Goal: Transaction & Acquisition: Purchase product/service

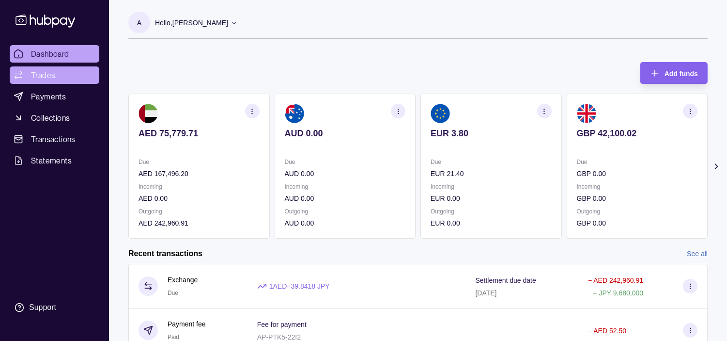
click at [60, 79] on link "Trades" at bounding box center [55, 74] width 90 height 17
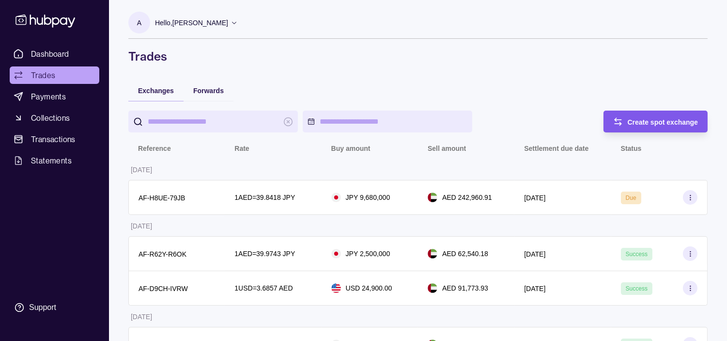
click at [673, 130] on div "Create spot exchange" at bounding box center [649, 121] width 100 height 22
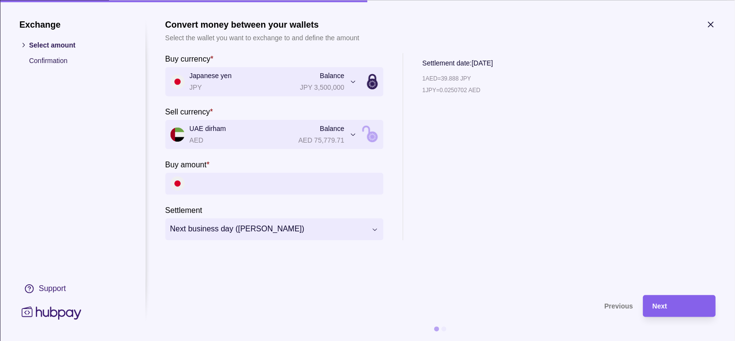
click at [715, 22] on icon "button" at bounding box center [711, 24] width 10 height 10
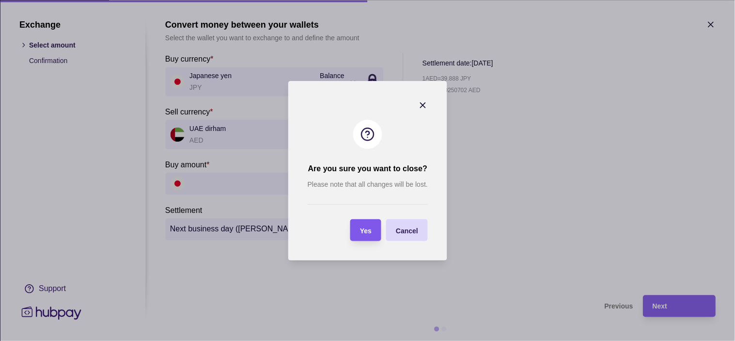
click at [355, 233] on div "button" at bounding box center [350, 230] width 10 height 10
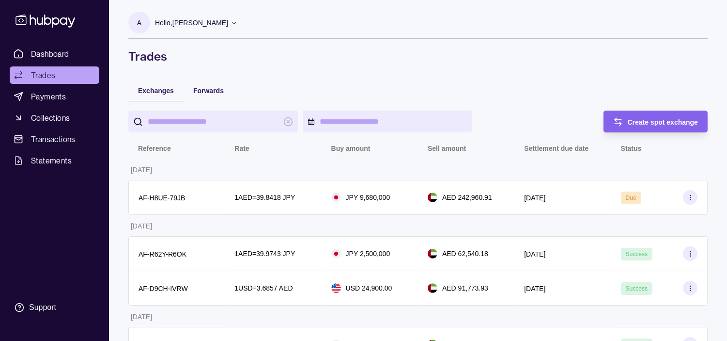
click at [57, 73] on link "Trades" at bounding box center [55, 74] width 90 height 17
click at [65, 75] on link "Trades" at bounding box center [55, 74] width 90 height 17
click at [659, 128] on div "Create spot exchange" at bounding box center [649, 121] width 100 height 22
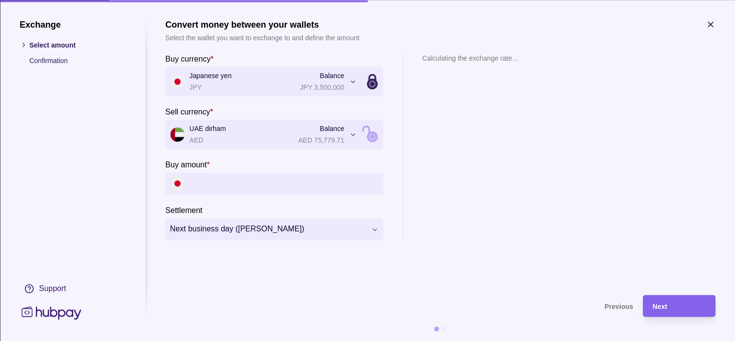
click at [223, 179] on input "Buy amount *" at bounding box center [283, 183] width 189 height 22
paste input "*********"
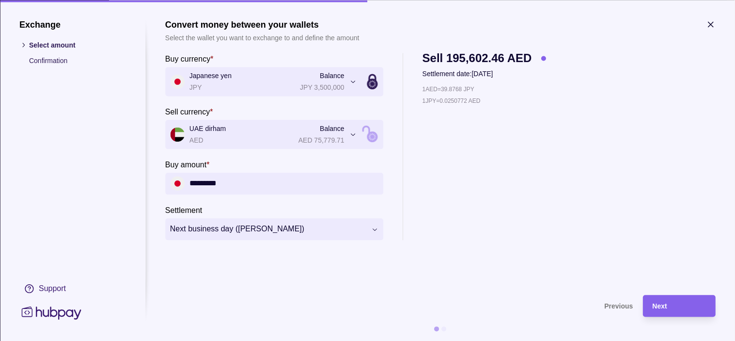
type input "*********"
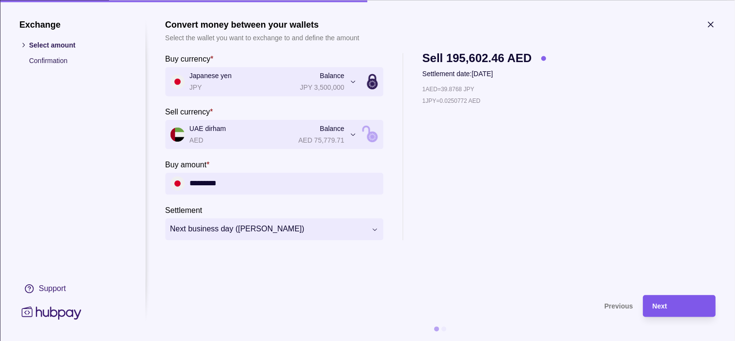
click at [672, 300] on div "Next" at bounding box center [679, 306] width 53 height 12
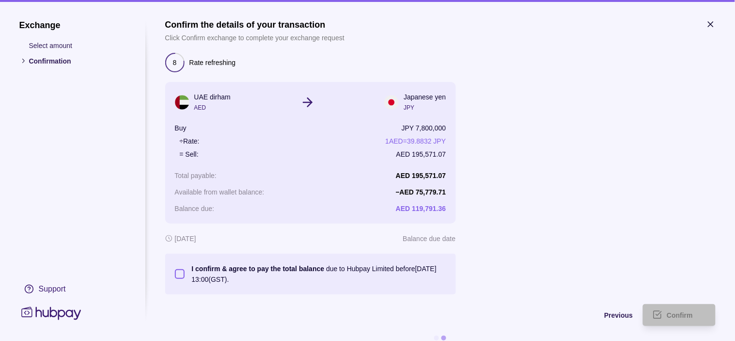
click at [177, 274] on button "I confirm & agree to pay the total balance due to Hubpay Limited before [DATE] …" at bounding box center [180, 274] width 10 height 10
type button "on"
click at [687, 317] on span "Confirm" at bounding box center [680, 316] width 26 height 8
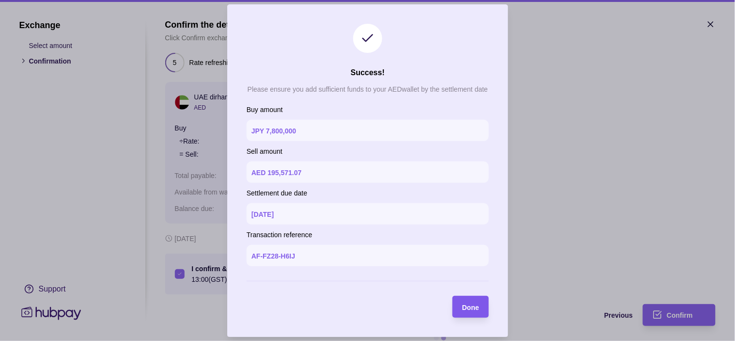
click at [473, 309] on span "Done" at bounding box center [470, 307] width 17 height 8
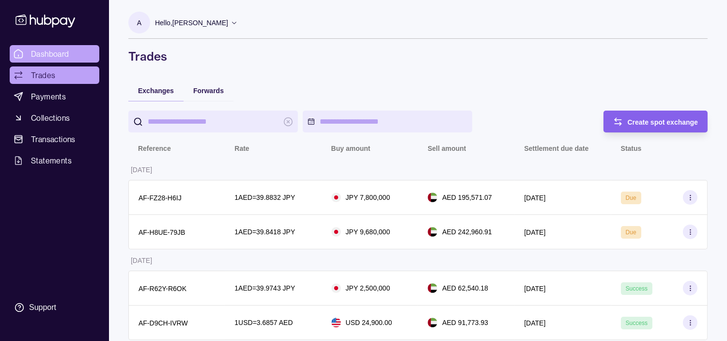
click at [33, 51] on span "Dashboard" at bounding box center [50, 54] width 38 height 12
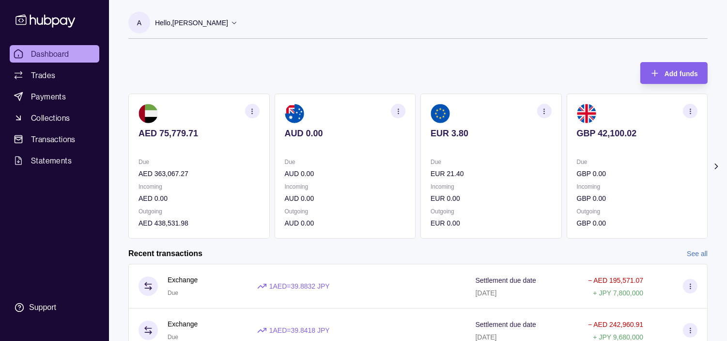
click at [387, 170] on div "AED 75,779.71 Due AED 363,067.27 Incoming AED 0.00 Outgoing AED 438,531.98 AUD …" at bounding box center [417, 166] width 579 height 145
click at [431, 171] on p "EUR 21.40" at bounding box center [491, 173] width 121 height 11
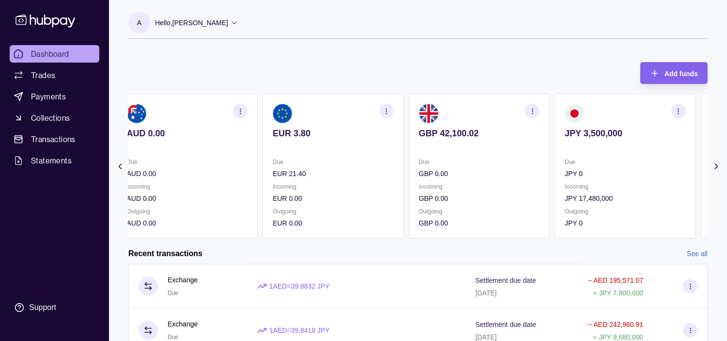
click at [425, 164] on div "Due GBP 0.00" at bounding box center [479, 167] width 121 height 22
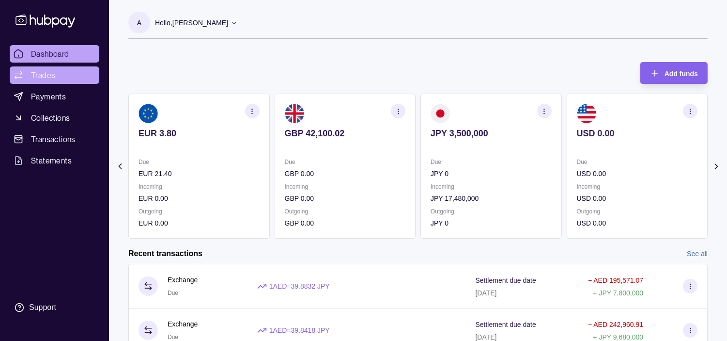
click at [59, 73] on link "Trades" at bounding box center [55, 74] width 90 height 17
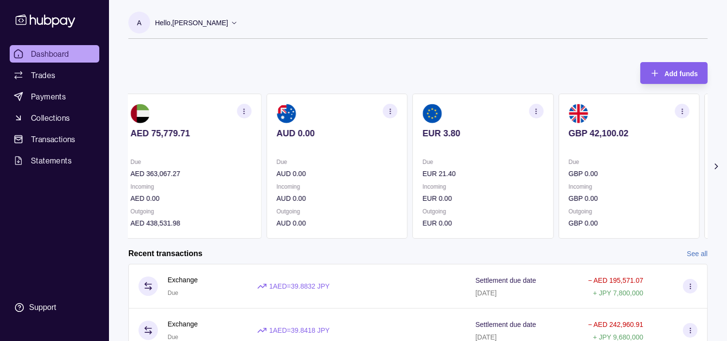
click at [569, 180] on div "Due GBP 0.00 Incoming GBP 0.00 Outgoing GBP 0.00" at bounding box center [629, 192] width 121 height 72
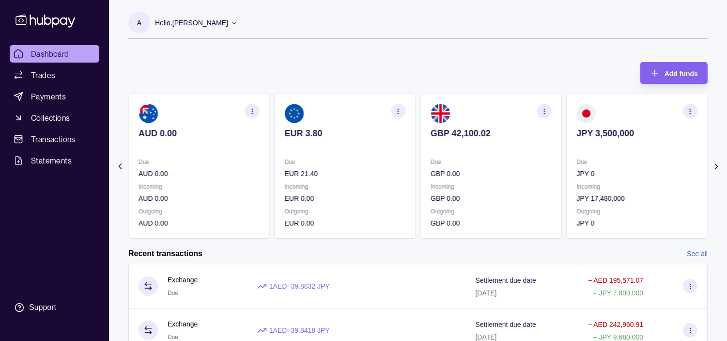
click at [577, 168] on div "Due JPY 0" at bounding box center [637, 167] width 121 height 22
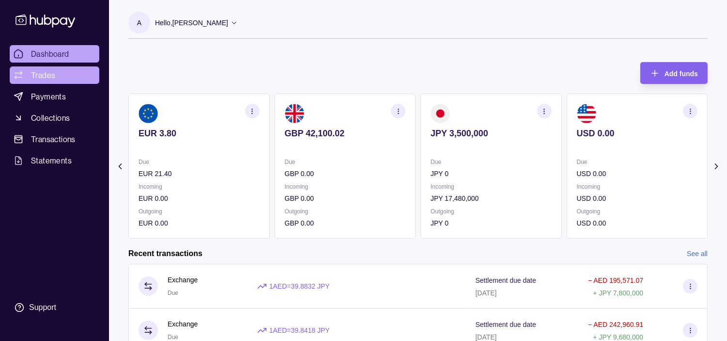
click at [60, 78] on link "Trades" at bounding box center [55, 74] width 90 height 17
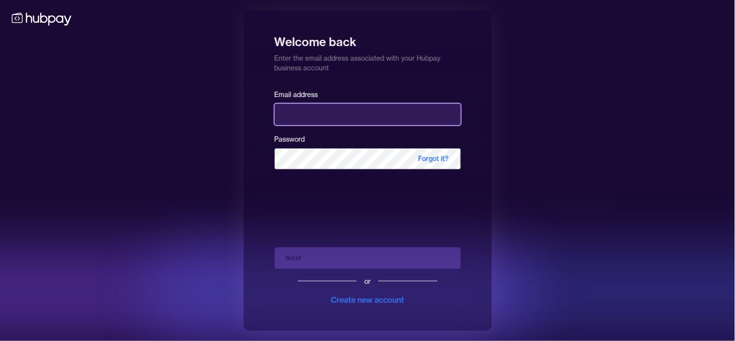
drag, startPoint x: 340, startPoint y: 105, endPoint x: 338, endPoint y: 110, distance: 5.5
click at [340, 105] on input "email" at bounding box center [368, 114] width 186 height 21
type input "**********"
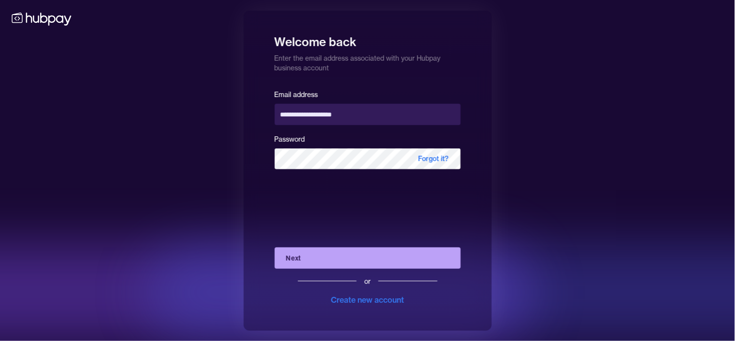
click at [336, 253] on button "Next" at bounding box center [368, 257] width 186 height 21
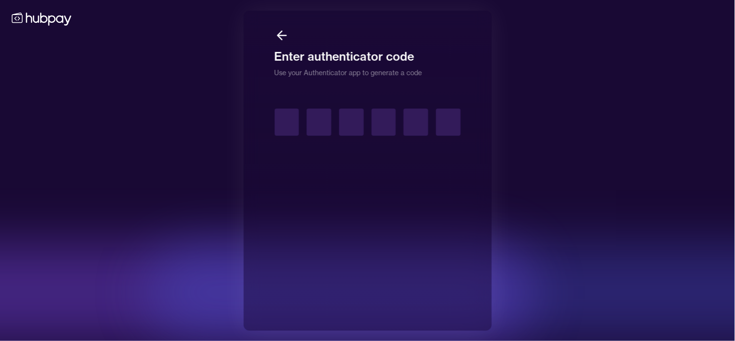
type input "*"
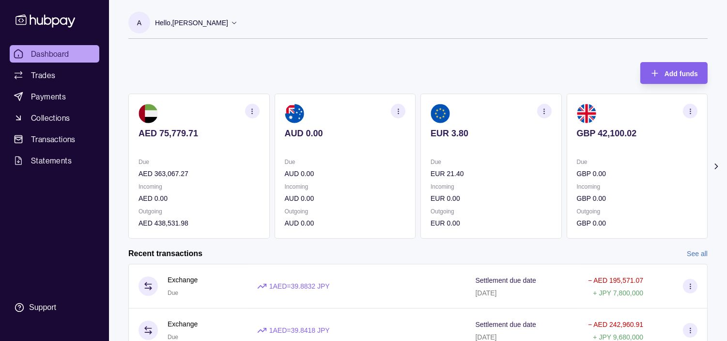
click at [589, 163] on p "Due" at bounding box center [637, 161] width 121 height 11
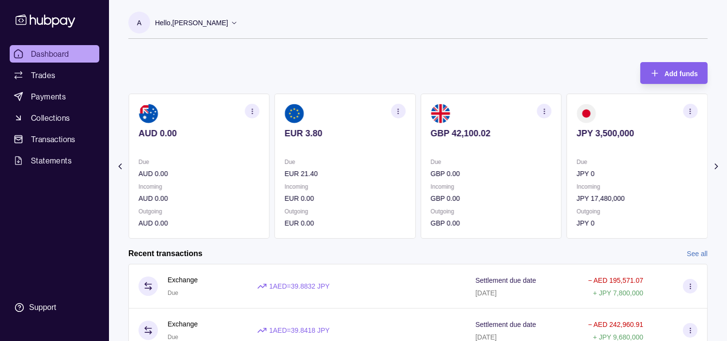
drag, startPoint x: 65, startPoint y: 71, endPoint x: 63, endPoint y: 64, distance: 6.9
click at [64, 71] on link "Trades" at bounding box center [55, 74] width 90 height 17
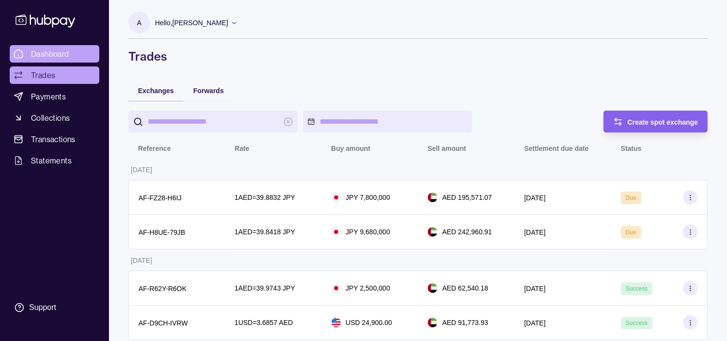
click at [50, 49] on span "Dashboard" at bounding box center [50, 54] width 38 height 12
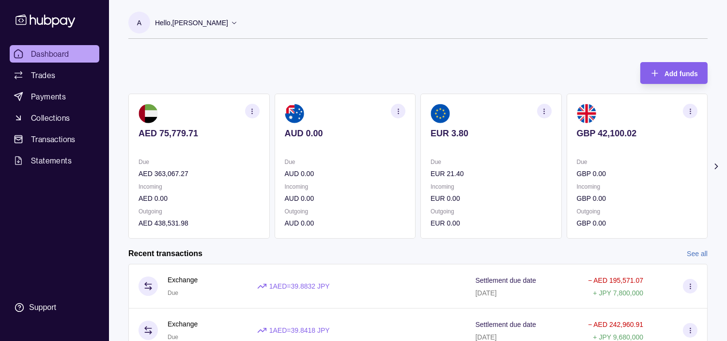
click at [455, 183] on div "Due EUR 21.40 Incoming EUR 0.00 Outgoing EUR 0.00" at bounding box center [491, 192] width 121 height 72
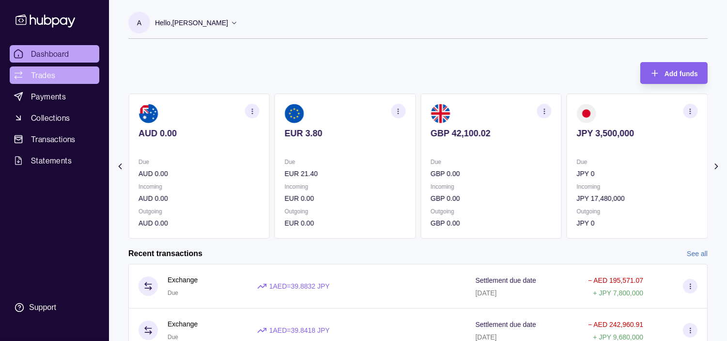
click at [47, 78] on span "Trades" at bounding box center [43, 75] width 24 height 12
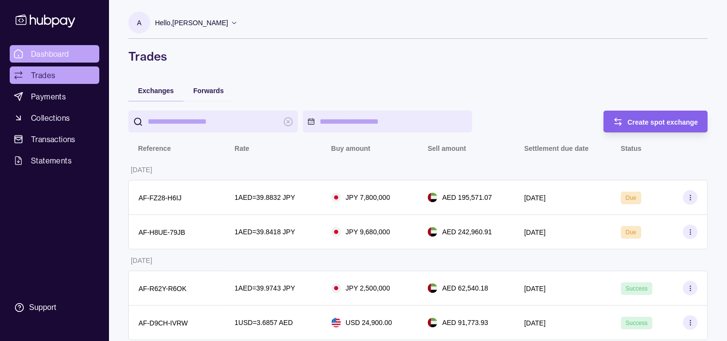
click at [67, 49] on span "Dashboard" at bounding box center [50, 54] width 38 height 12
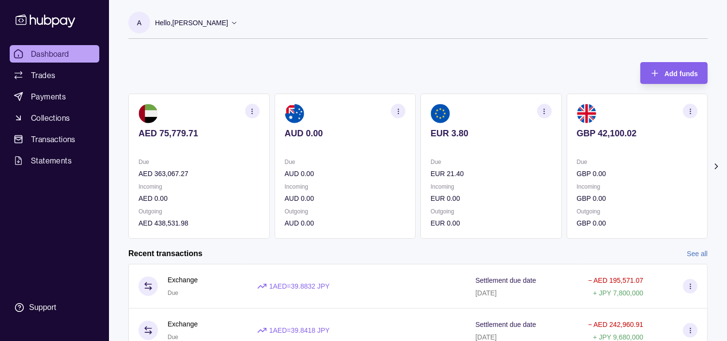
click at [574, 153] on section "GBP 42,100.02 Due GBP 0.00 Incoming GBP 0.00 Outgoing GBP 0.00" at bounding box center [637, 166] width 141 height 145
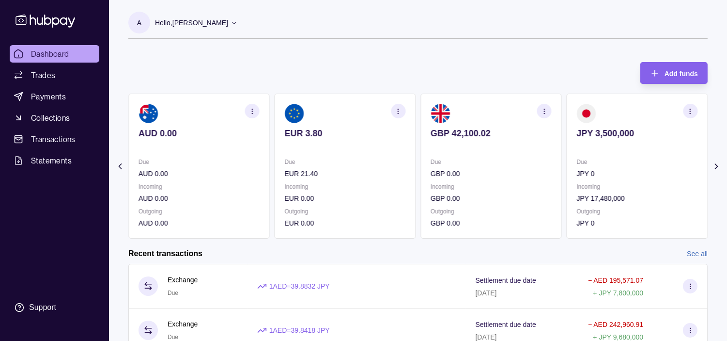
click at [567, 148] on section "JPY 3,500,000 Due JPY 0 Incoming JPY 17,480,000 Outgoing JPY 0" at bounding box center [637, 166] width 141 height 145
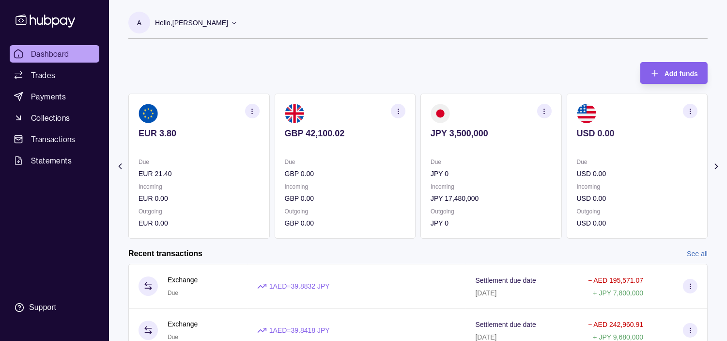
click at [396, 111] on icon "button" at bounding box center [398, 111] width 7 height 7
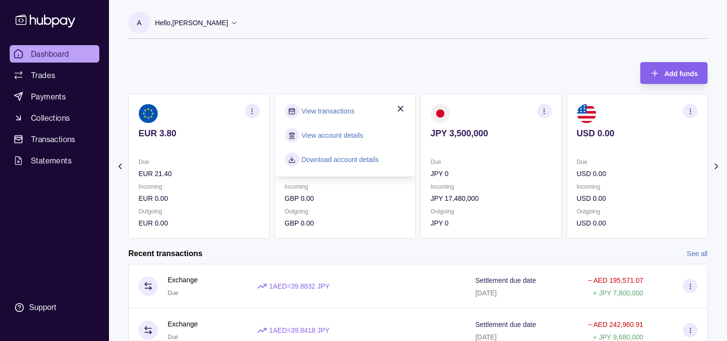
click at [346, 112] on link "View transactions" at bounding box center [328, 111] width 53 height 11
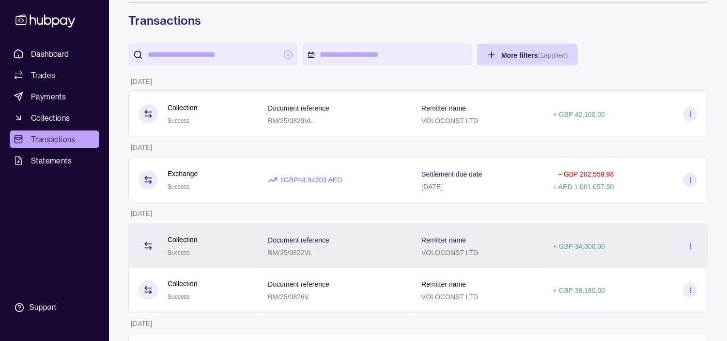
scroll to position [54, 0]
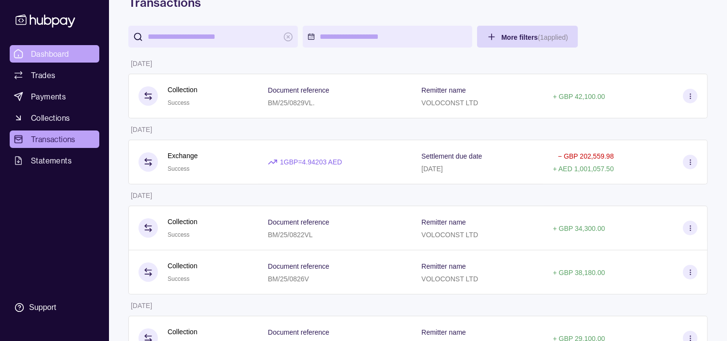
click at [46, 49] on span "Dashboard" at bounding box center [50, 54] width 38 height 12
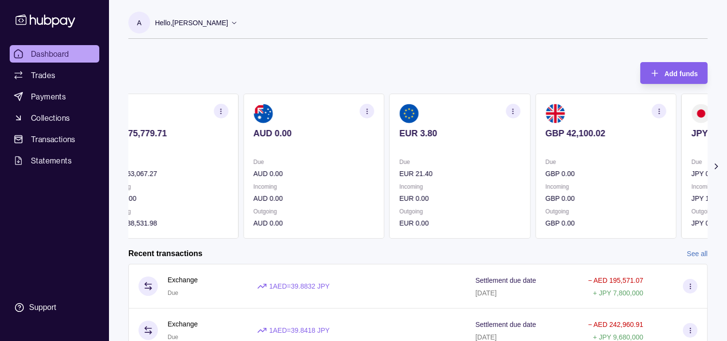
click at [420, 157] on section "EUR 3.80 Due EUR 21.40 Incoming EUR 0.00 Outgoing EUR 0.00" at bounding box center [460, 166] width 141 height 145
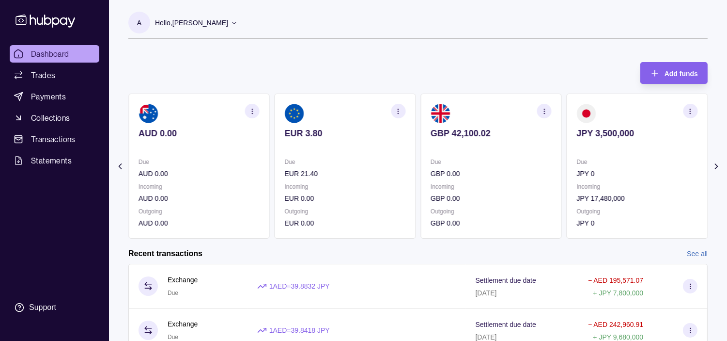
click at [421, 155] on section "GBP 42,100.02 Due GBP 0.00 Incoming GBP 0.00 Outgoing GBP 0.00" at bounding box center [491, 166] width 141 height 145
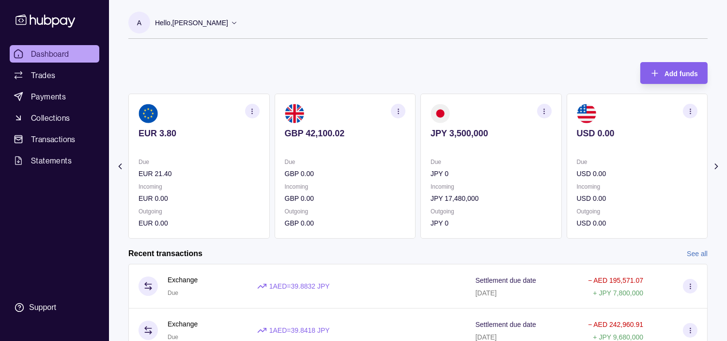
click at [384, 161] on p "Due" at bounding box center [345, 161] width 121 height 11
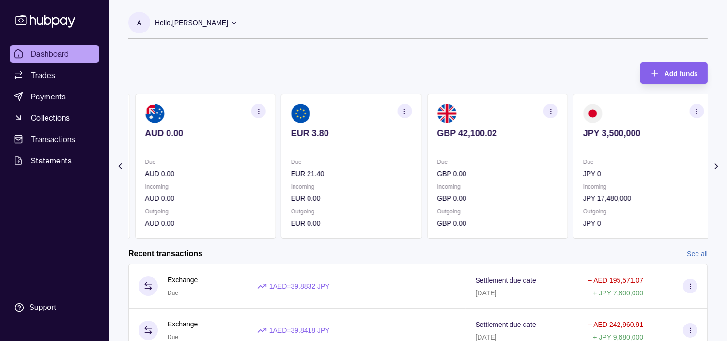
click at [338, 151] on section "EUR 3.80 Due EUR 21.40 Incoming EUR 0.00 Outgoing EUR 0.00" at bounding box center [351, 166] width 141 height 145
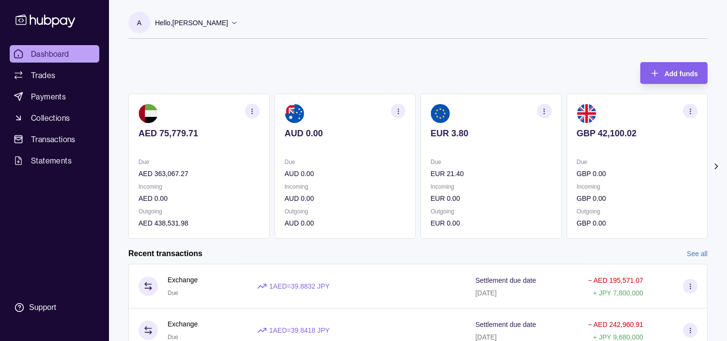
click at [289, 141] on div "AED 75,779.71 Due AED 363,067.27 Incoming AED 0.00 Outgoing AED 438,531.98 AUD …" at bounding box center [417, 166] width 579 height 145
click at [50, 75] on span "Trades" at bounding box center [43, 75] width 24 height 12
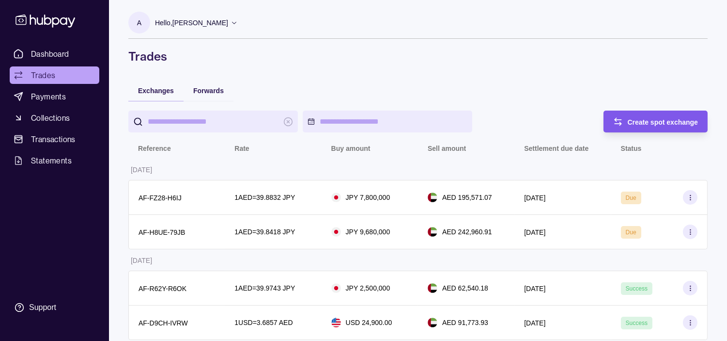
click at [652, 122] on span "Create spot exchange" at bounding box center [663, 122] width 71 height 8
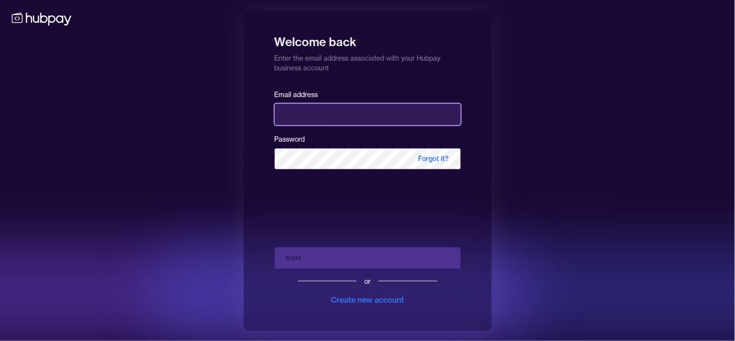
drag, startPoint x: 312, startPoint y: 116, endPoint x: 322, endPoint y: 132, distance: 18.5
click at [312, 116] on input "email" at bounding box center [368, 114] width 186 height 21
type input "**********"
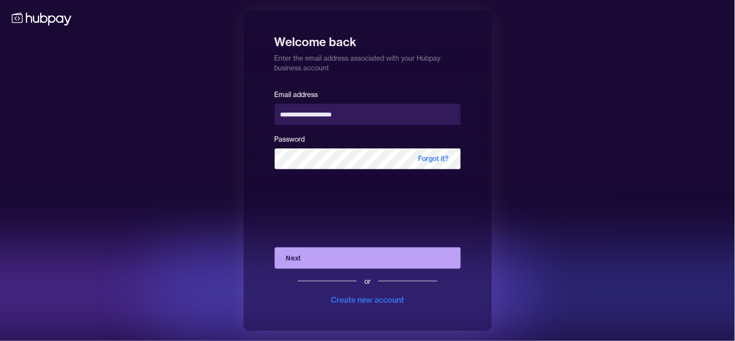
click at [350, 249] on button "Next" at bounding box center [368, 257] width 186 height 21
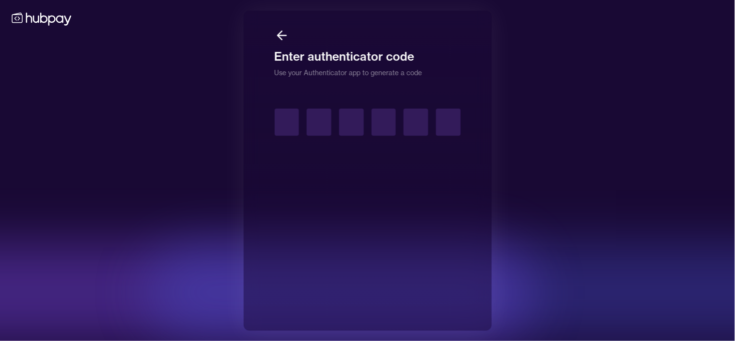
type input "*"
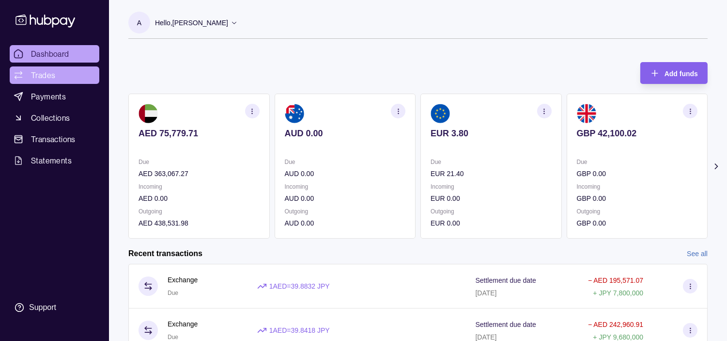
click at [57, 77] on link "Trades" at bounding box center [55, 74] width 90 height 17
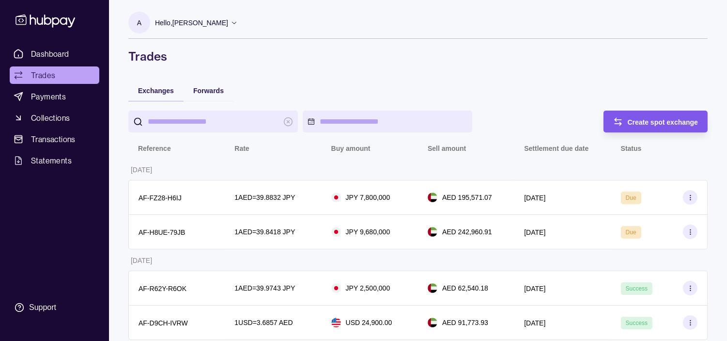
click at [649, 113] on div "Create spot exchange" at bounding box center [649, 121] width 100 height 22
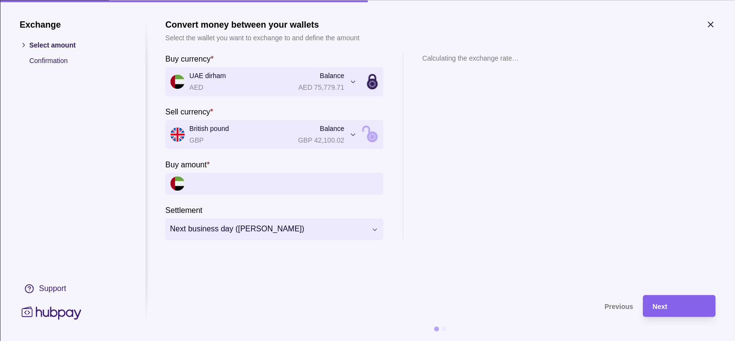
click at [245, 182] on input "Buy amount *" at bounding box center [283, 183] width 189 height 22
click at [289, 182] on input "Buy amount *" at bounding box center [283, 183] width 189 height 22
click at [710, 26] on icon "button" at bounding box center [711, 24] width 10 height 10
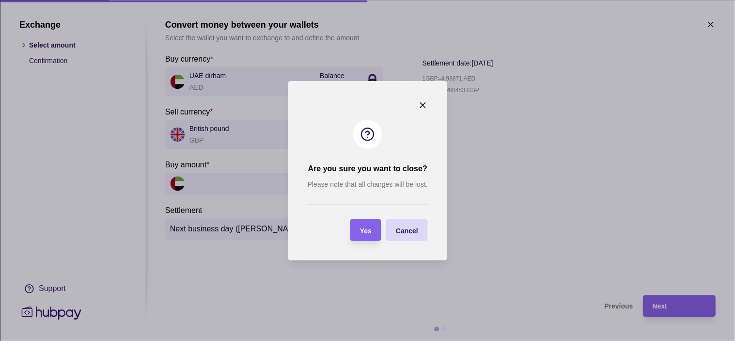
click at [368, 231] on span "Yes" at bounding box center [366, 230] width 12 height 8
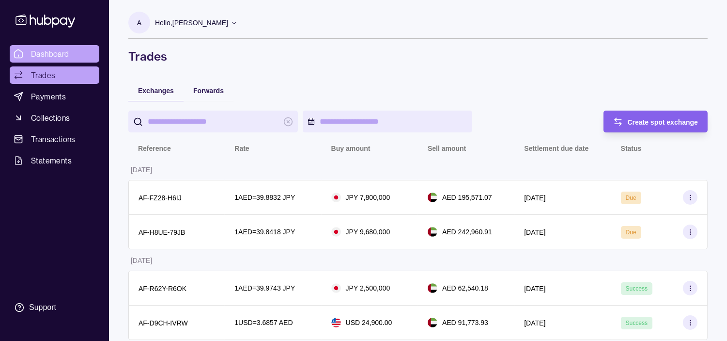
click at [76, 54] on link "Dashboard" at bounding box center [55, 53] width 90 height 17
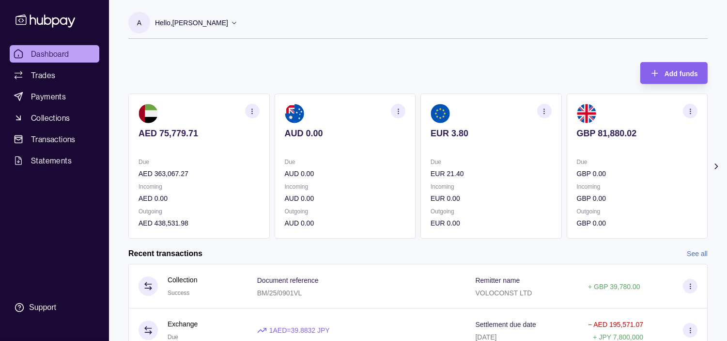
click at [692, 110] on icon "button" at bounding box center [690, 111] width 7 height 7
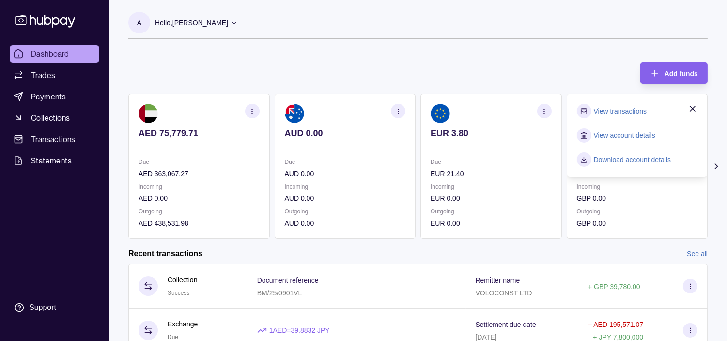
click at [624, 109] on link "View transactions" at bounding box center [620, 111] width 53 height 11
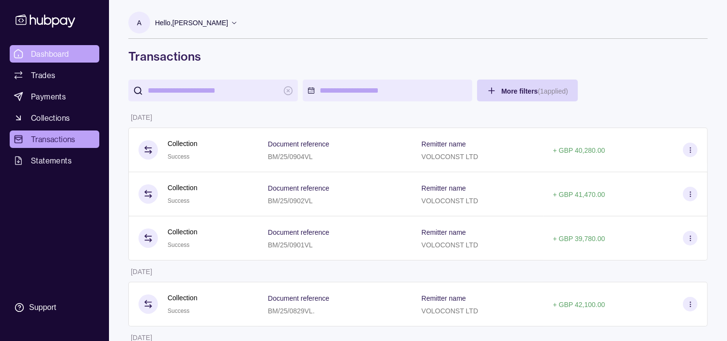
click at [52, 51] on span "Dashboard" at bounding box center [50, 54] width 38 height 12
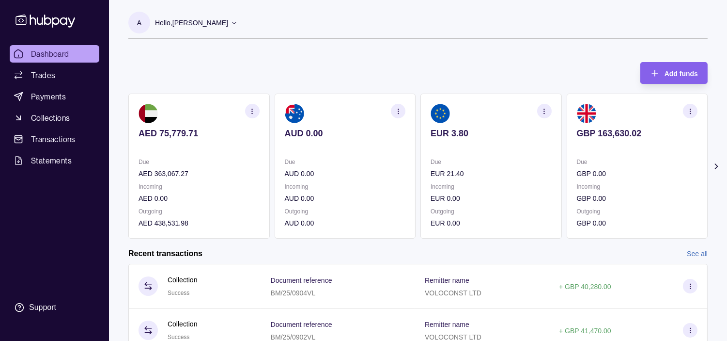
click at [538, 156] on section "EUR 3.80 Due EUR 21.40 Incoming EUR 0.00 Outgoing EUR 0.00" at bounding box center [491, 166] width 141 height 145
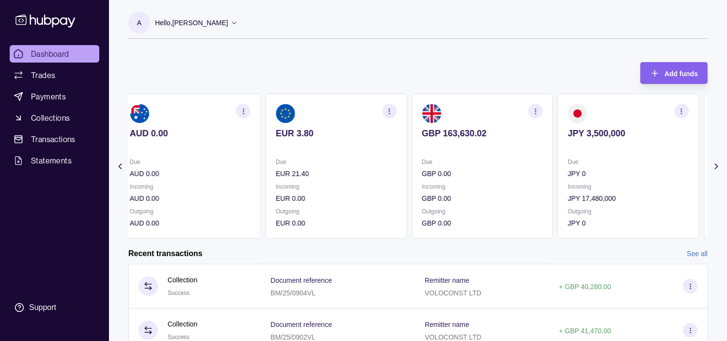
click at [524, 157] on section "GBP 163,630.02 Due GBP 0.00 Incoming GBP 0.00 Outgoing GBP 0.00" at bounding box center [482, 166] width 141 height 145
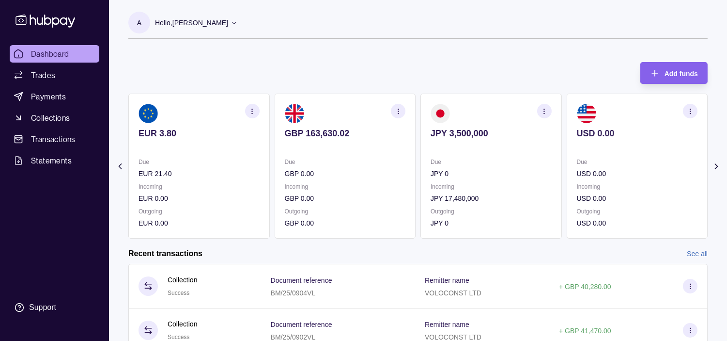
click at [401, 165] on p "Due" at bounding box center [345, 161] width 121 height 11
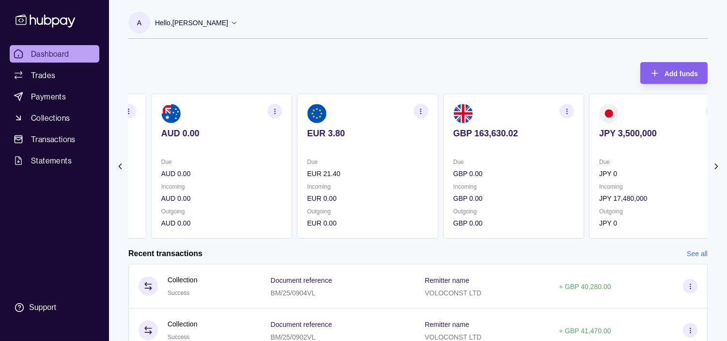
click at [383, 178] on div "Due EUR 21.40 Incoming EUR 0.00 Outgoing EUR 0.00" at bounding box center [367, 192] width 121 height 72
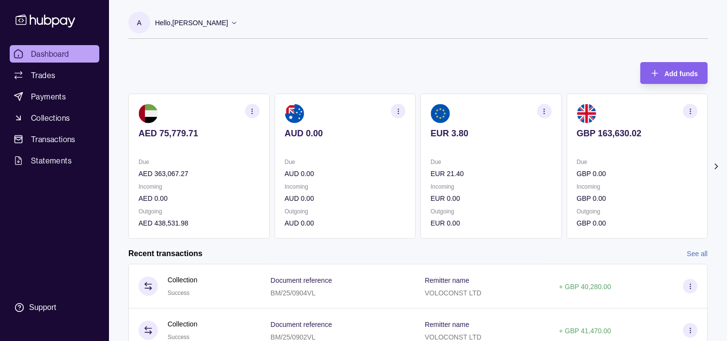
click at [381, 167] on div "Due AUD 0.00" at bounding box center [345, 167] width 121 height 22
click at [398, 161] on p "Due" at bounding box center [345, 161] width 121 height 11
click at [408, 158] on div "AED 75,779.71 Due AED 363,067.27 Incoming AED 0.00 Outgoing AED 438,531.98 AUD …" at bounding box center [417, 166] width 579 height 145
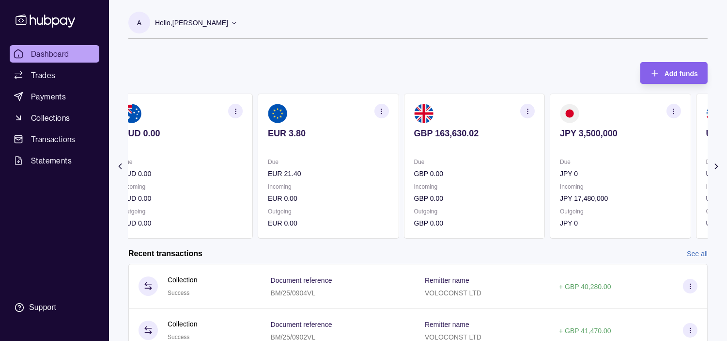
click at [447, 180] on div "Due GBP 0.00 Incoming GBP 0.00 Outgoing GBP 0.00" at bounding box center [474, 192] width 121 height 72
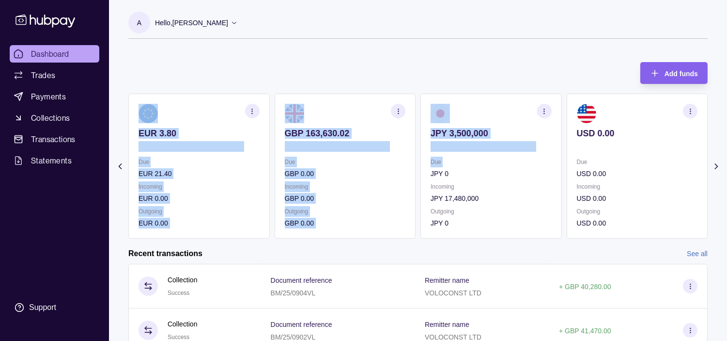
drag, startPoint x: 416, startPoint y: 173, endPoint x: 429, endPoint y: 173, distance: 13.6
click at [429, 173] on div "AED 75,779.71 Due AED 363,067.27 Incoming AED 0.00 Outgoing AED 438,531.98 AUD …" at bounding box center [417, 166] width 579 height 145
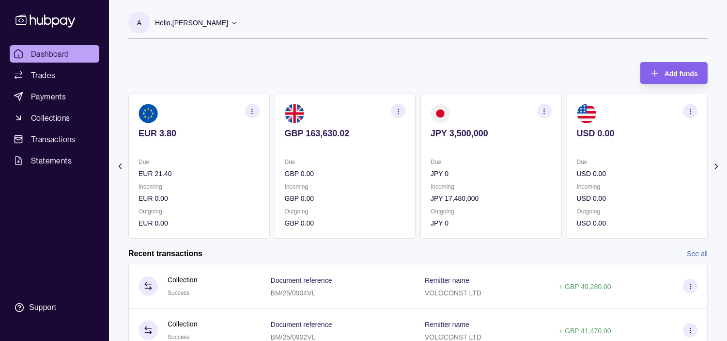
click at [326, 55] on div "Add funds AED 75,779.71 Due AED 363,067.27 Incoming AED 0.00 Outgoing AED 438,5…" at bounding box center [417, 145] width 579 height 186
click at [54, 72] on span "Trades" at bounding box center [43, 75] width 24 height 12
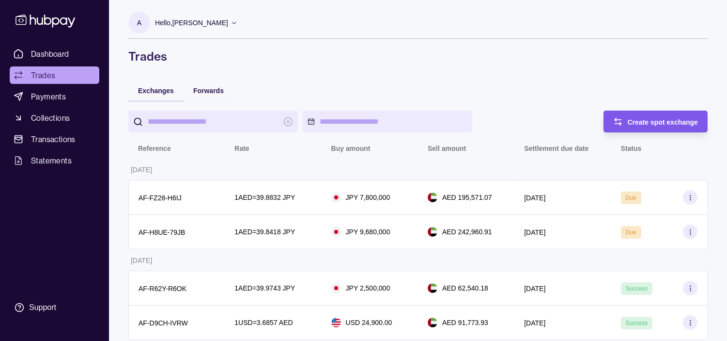
click at [659, 112] on div "Create spot exchange" at bounding box center [649, 121] width 100 height 22
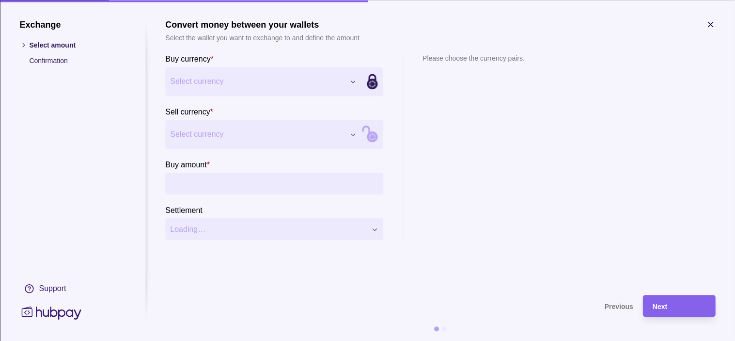
click at [311, 81] on span "Select currency" at bounding box center [257, 82] width 174 height 12
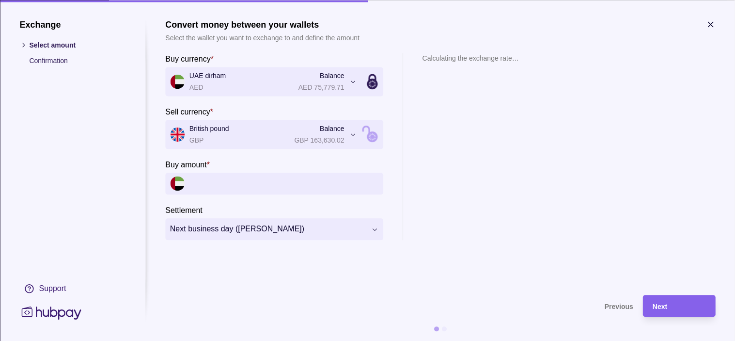
click at [248, 180] on input "Buy amount *" at bounding box center [283, 183] width 189 height 22
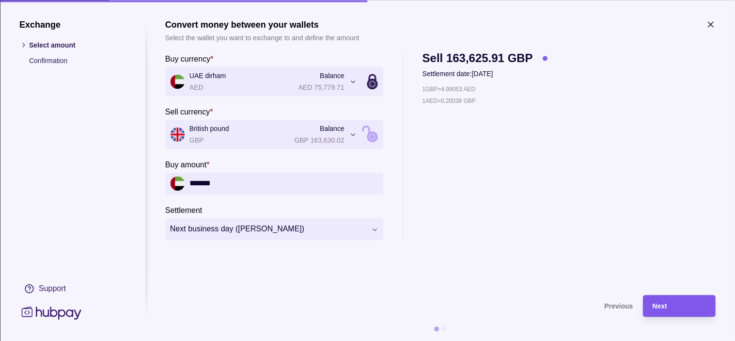
click at [674, 308] on div "Next" at bounding box center [679, 306] width 53 height 12
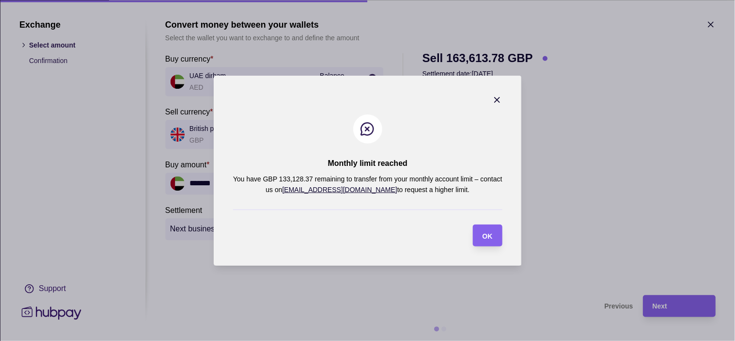
click at [496, 100] on icon "button" at bounding box center [497, 100] width 10 height 10
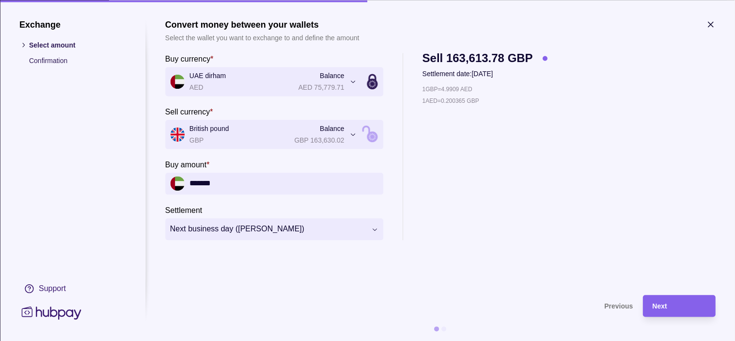
click at [306, 187] on input "*******" at bounding box center [283, 183] width 189 height 22
click at [659, 302] on span "Next" at bounding box center [660, 306] width 15 height 8
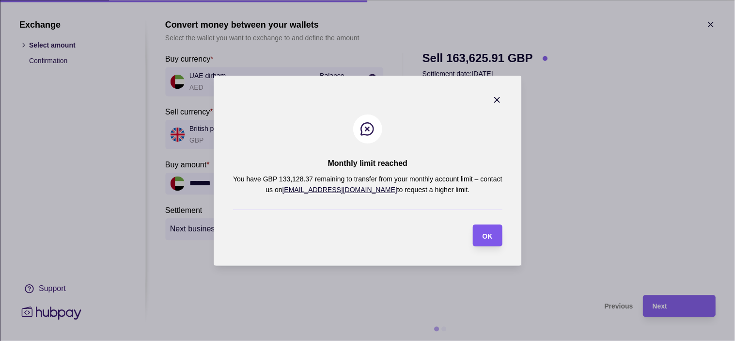
click at [485, 238] on span "OK" at bounding box center [487, 236] width 10 height 8
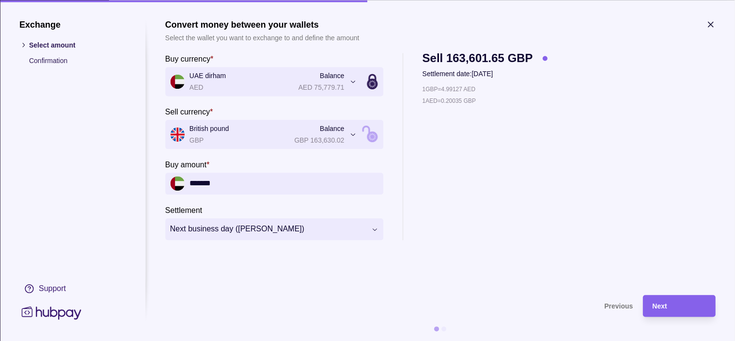
click at [281, 183] on input "*******" at bounding box center [283, 183] width 189 height 22
type input "*******"
click at [694, 307] on div "Next" at bounding box center [679, 306] width 53 height 12
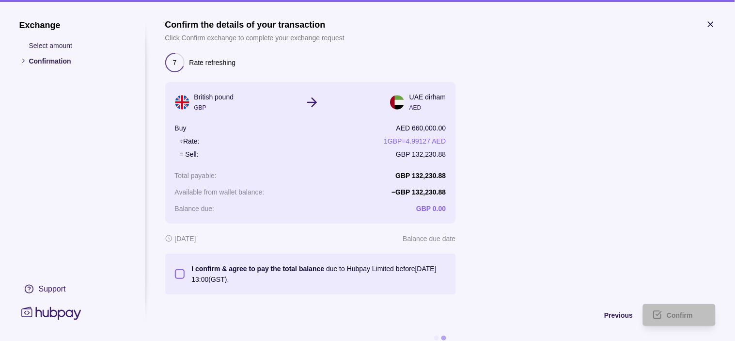
click at [181, 276] on button "I confirm & agree to pay the total balance due to Hubpay Limited before [DATE] …" at bounding box center [180, 274] width 10 height 10
click at [673, 307] on div "Confirm" at bounding box center [672, 315] width 68 height 22
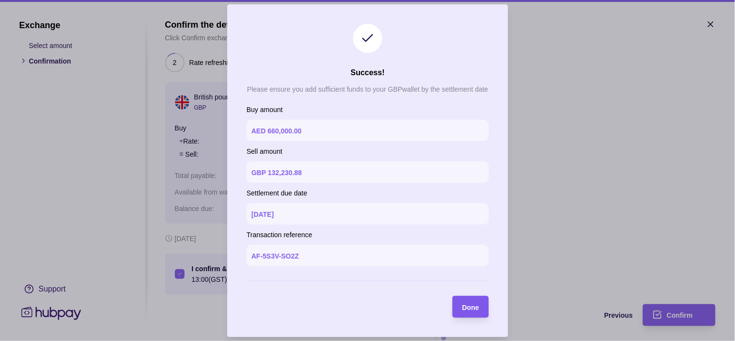
click at [463, 303] on span "Done" at bounding box center [470, 307] width 17 height 8
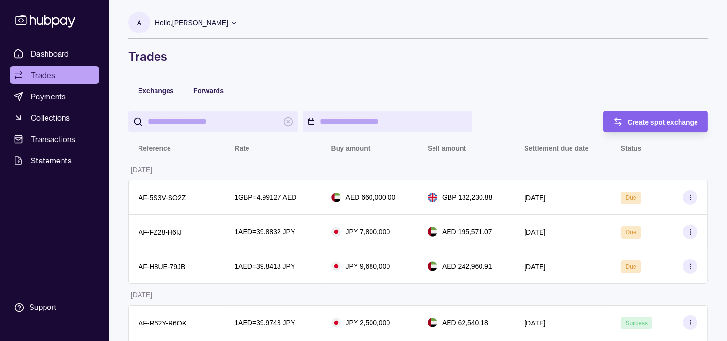
click at [55, 51] on span "Dashboard" at bounding box center [50, 54] width 38 height 12
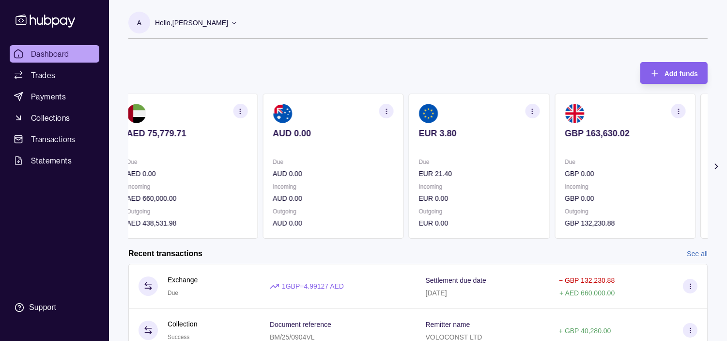
click at [528, 146] on div "EUR 3.80" at bounding box center [479, 140] width 121 height 24
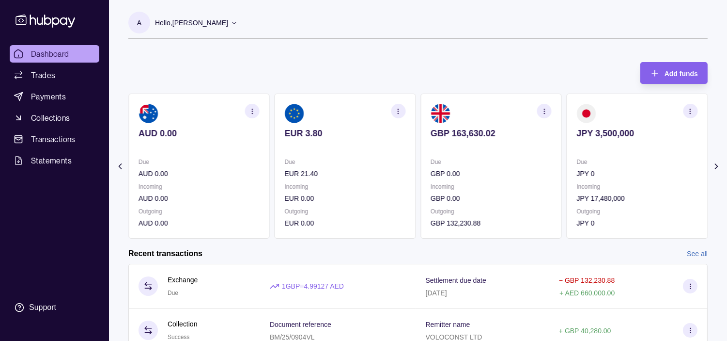
click at [509, 147] on div "AED 75,779.71 Due AED 0.00 Incoming AED 660,000.00 Outgoing AED 438,531.98 AUD …" at bounding box center [272, 166] width 579 height 145
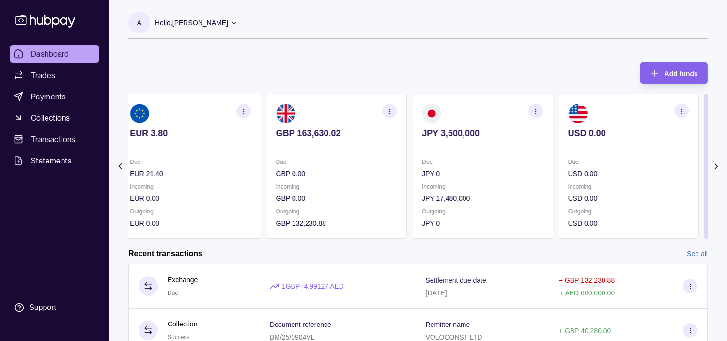
click at [558, 156] on section "USD 0.00 Due USD 0.00 Incoming USD 0.00 Outgoing USD 0.00" at bounding box center [628, 166] width 141 height 145
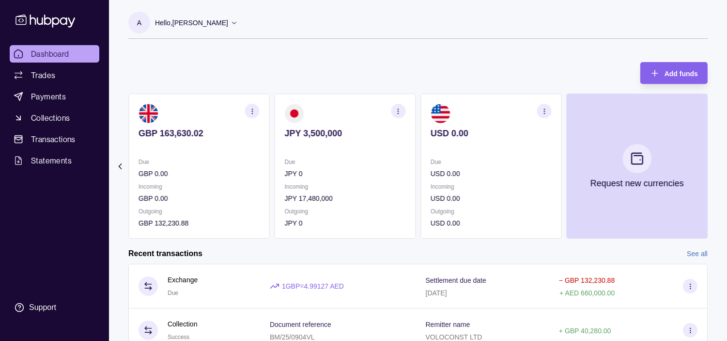
click at [472, 176] on div "Due USD 0.00 Incoming USD 0.00 Outgoing USD 0.00" at bounding box center [491, 192] width 121 height 72
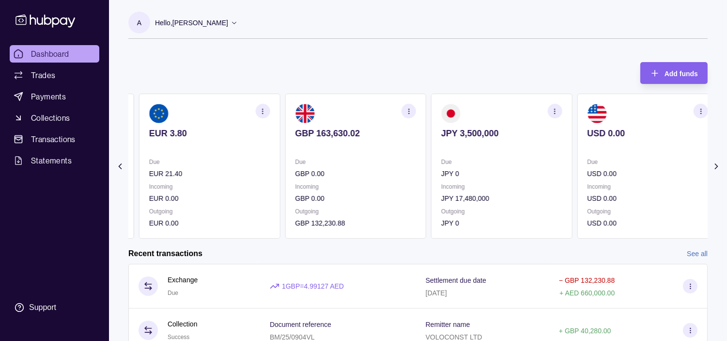
click at [453, 174] on section "JPY 3,500,000 Due JPY 0 Incoming JPY 17,480,000 Outgoing JPY 0" at bounding box center [501, 166] width 141 height 145
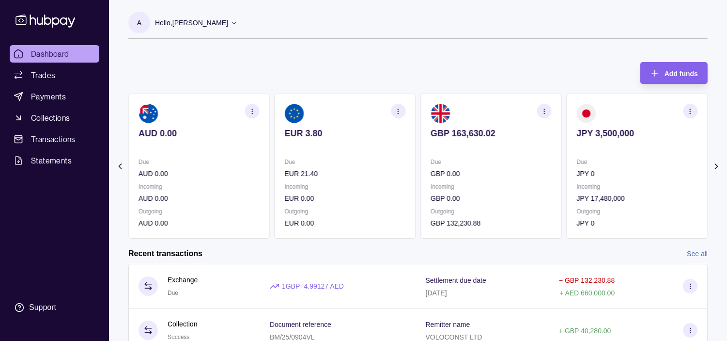
click at [437, 178] on section "GBP 163,630.02 Due GBP 0.00 Incoming GBP 0.00 Outgoing GBP 132,230.88" at bounding box center [491, 166] width 141 height 145
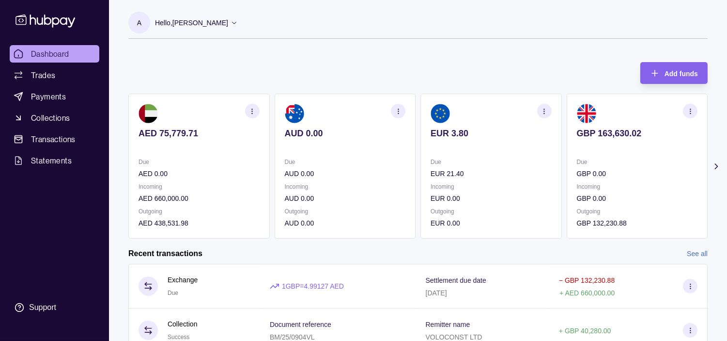
click at [421, 176] on section "EUR 3.80 Due EUR 21.40 Incoming EUR 0.00 Outgoing EUR 0.00" at bounding box center [491, 166] width 141 height 145
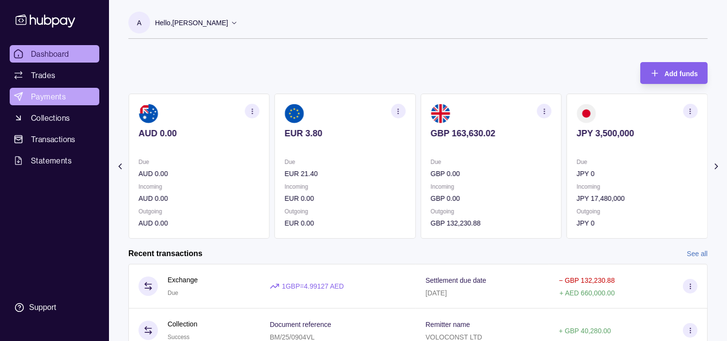
click at [43, 93] on span "Payments" at bounding box center [48, 97] width 35 height 12
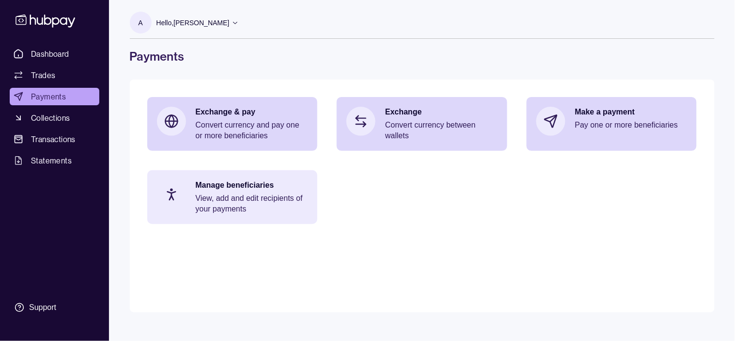
click at [253, 185] on p "Manage beneficiaries" at bounding box center [252, 185] width 112 height 11
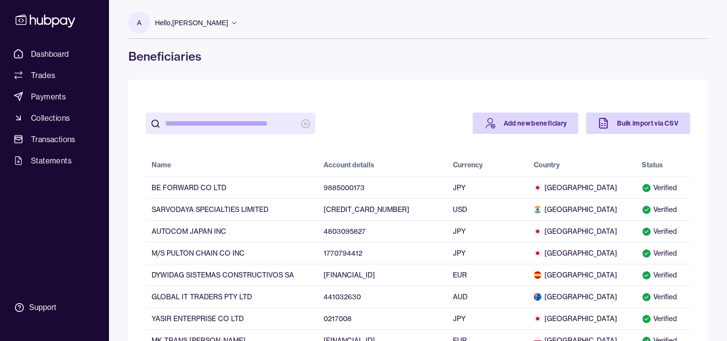
click at [231, 131] on input "search" at bounding box center [230, 123] width 131 height 22
paste input "*******"
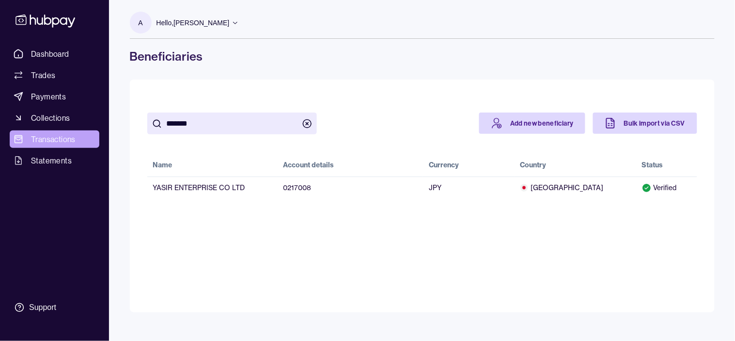
type input "*******"
click at [50, 133] on span "Transactions" at bounding box center [53, 139] width 45 height 12
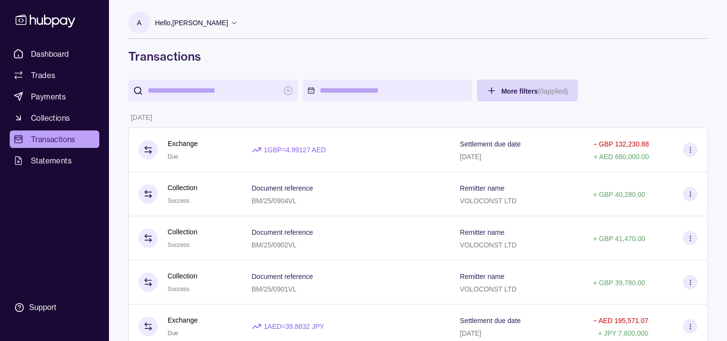
click at [221, 95] on input "search" at bounding box center [213, 90] width 131 height 22
paste input "*******"
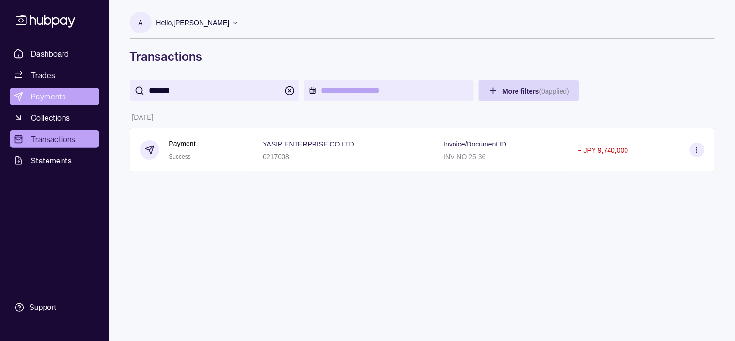
type input "*******"
click at [54, 95] on span "Payments" at bounding box center [48, 97] width 35 height 12
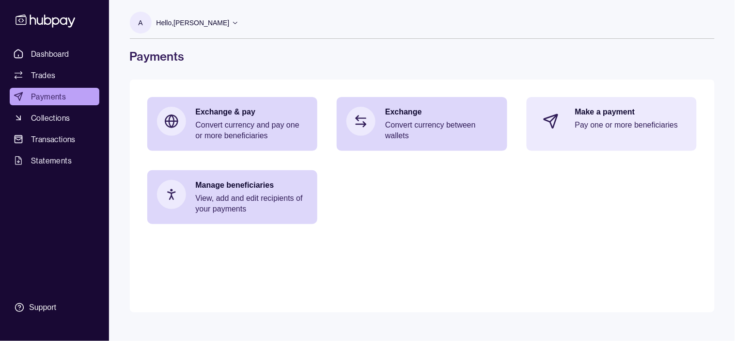
click at [606, 133] on div "Make a payment Pay one or more beneficiaries" at bounding box center [631, 121] width 112 height 29
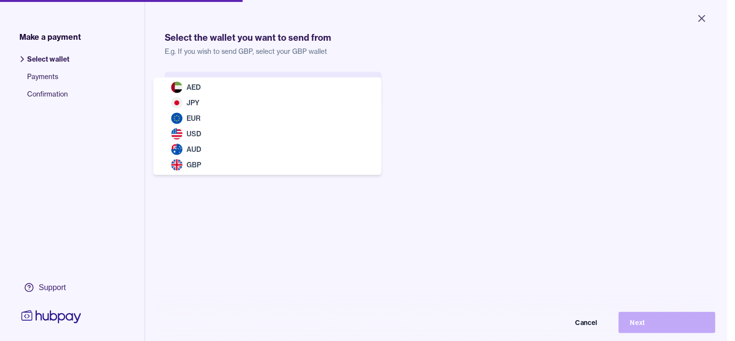
click at [328, 91] on body "Close Make a payment Select wallet Payments Confirmation Support Select the wal…" at bounding box center [363, 170] width 727 height 341
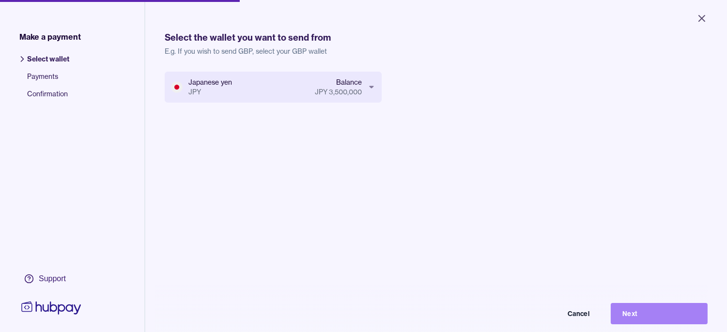
click at [683, 325] on button "Next" at bounding box center [659, 313] width 97 height 21
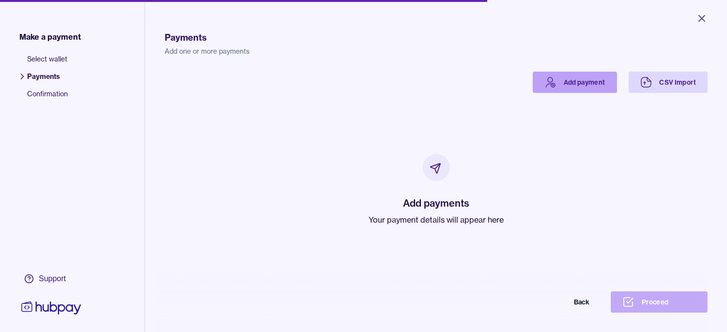
click at [558, 86] on link "Add payment" at bounding box center [575, 82] width 84 height 21
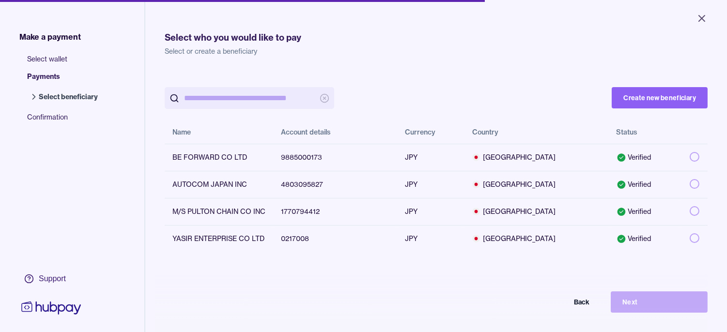
click at [274, 102] on input "search" at bounding box center [249, 98] width 131 height 22
paste input "*******"
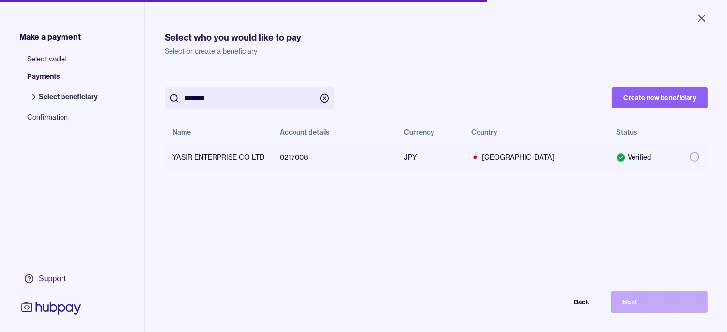
type input "*******"
click at [690, 157] on button "button" at bounding box center [695, 157] width 10 height 10
click at [680, 302] on button "Next" at bounding box center [659, 302] width 97 height 21
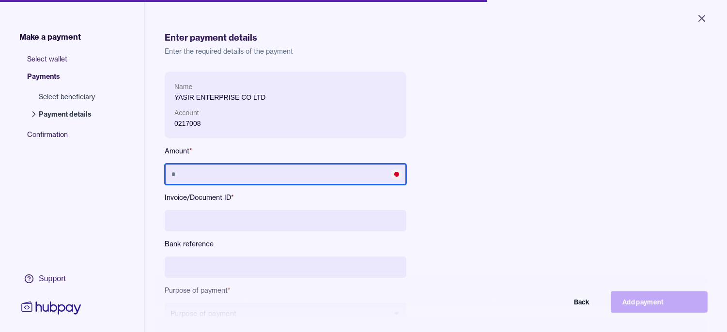
click at [334, 172] on input "text" at bounding box center [286, 174] width 242 height 21
type input "*********"
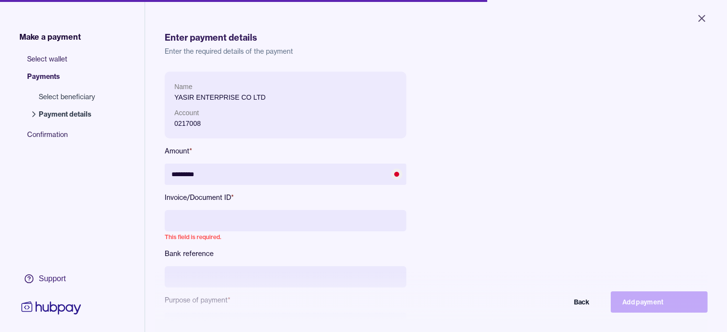
paste input "**********"
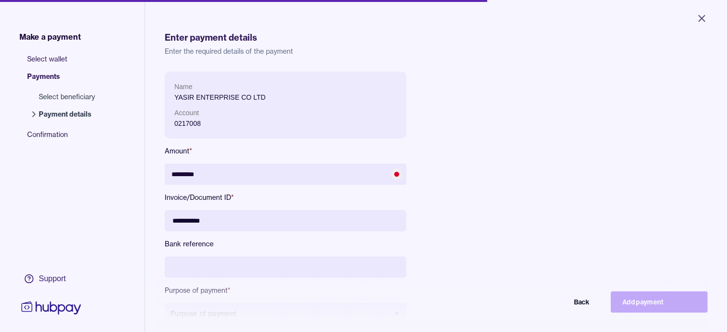
click at [192, 219] on input "**********" at bounding box center [286, 220] width 242 height 21
type input "**********"
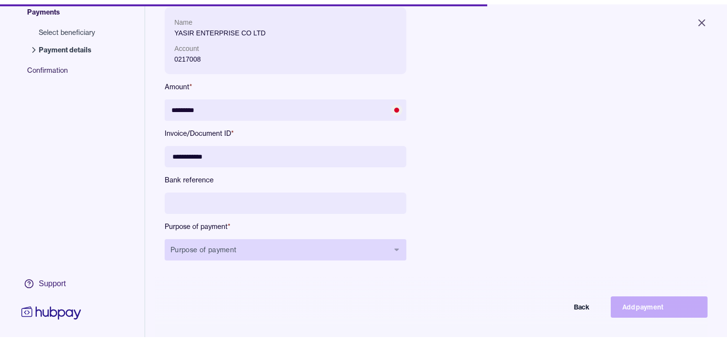
scroll to position [108, 0]
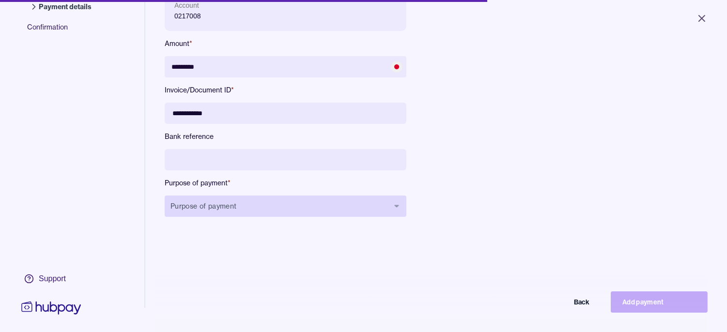
click at [282, 201] on button "Purpose of payment" at bounding box center [286, 206] width 242 height 21
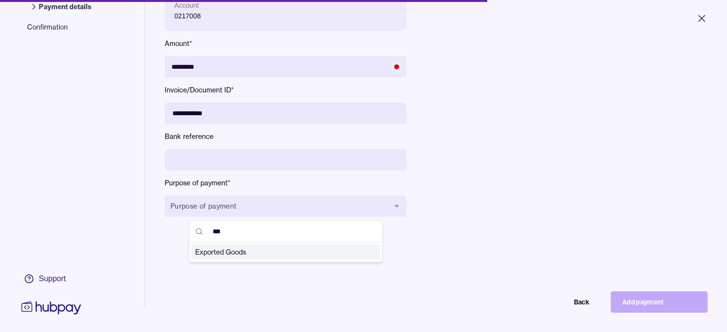
type input "***"
click at [240, 249] on span "Exported Goods" at bounding box center [280, 253] width 170 height 10
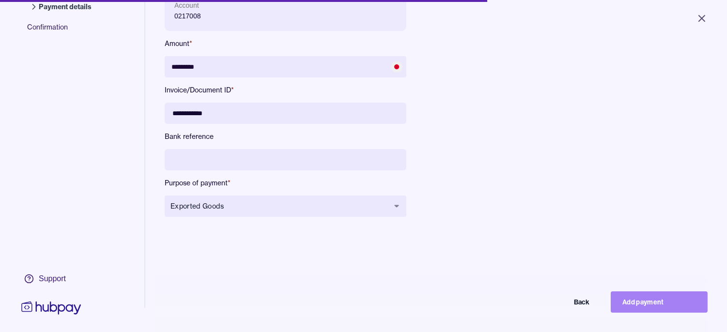
click at [647, 308] on button "Add payment" at bounding box center [659, 302] width 97 height 21
type input "*******"
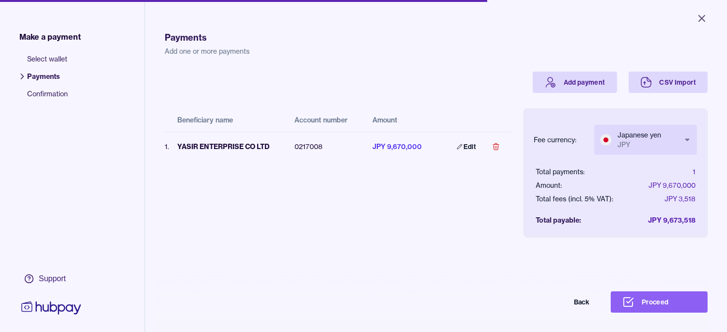
click at [667, 144] on body "Close Make a payment Select wallet Payments Confirmation Support Payments Add o…" at bounding box center [363, 166] width 727 height 332
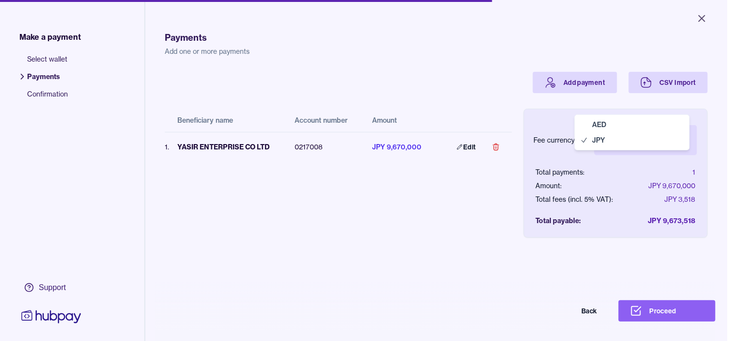
select select "***"
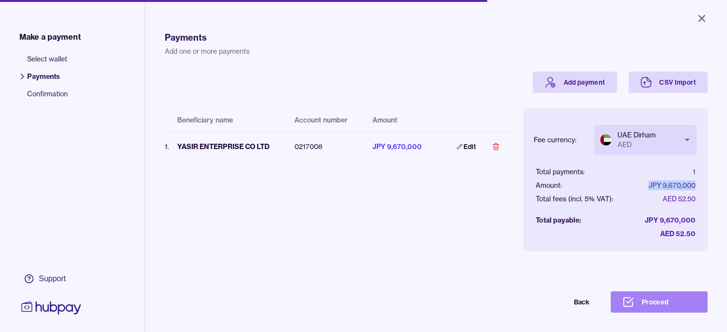
click at [682, 313] on button "Proceed" at bounding box center [659, 302] width 97 height 21
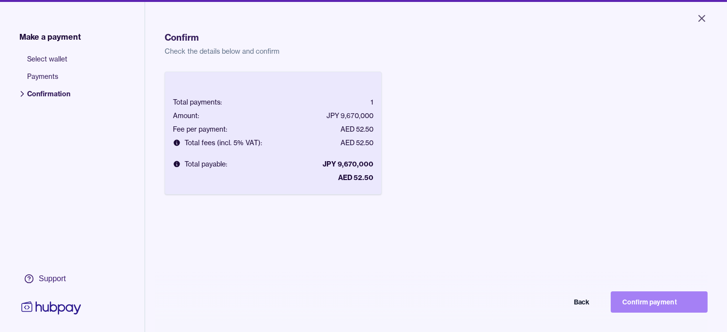
click at [679, 312] on button "Confirm payment" at bounding box center [659, 302] width 97 height 21
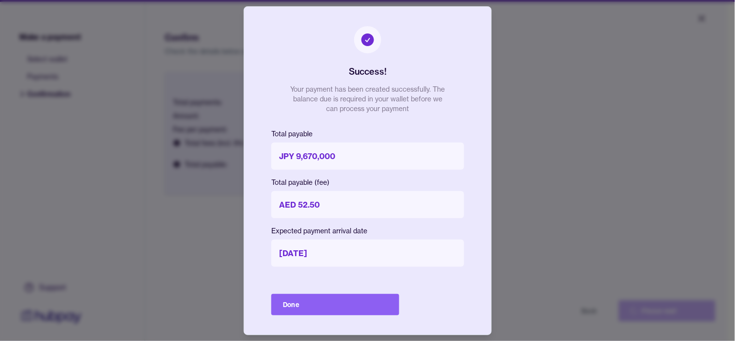
click at [371, 305] on button "Done" at bounding box center [335, 304] width 128 height 21
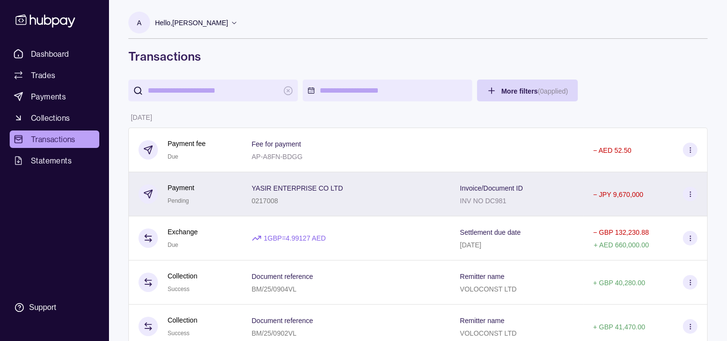
click at [236, 190] on div "Payment Pending" at bounding box center [185, 194] width 114 height 44
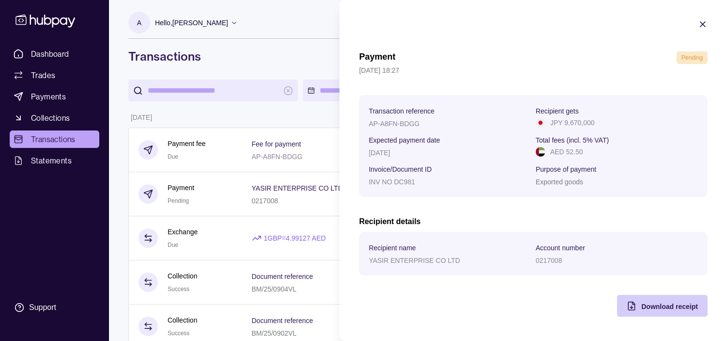
click at [655, 316] on div "Download receipt" at bounding box center [655, 306] width 86 height 22
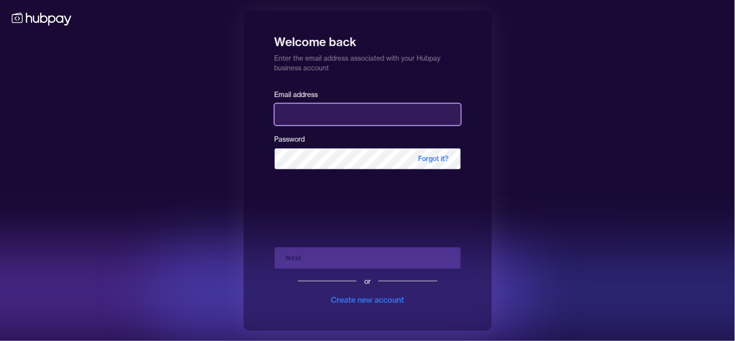
click at [311, 117] on input "email" at bounding box center [368, 114] width 186 height 21
type input "**********"
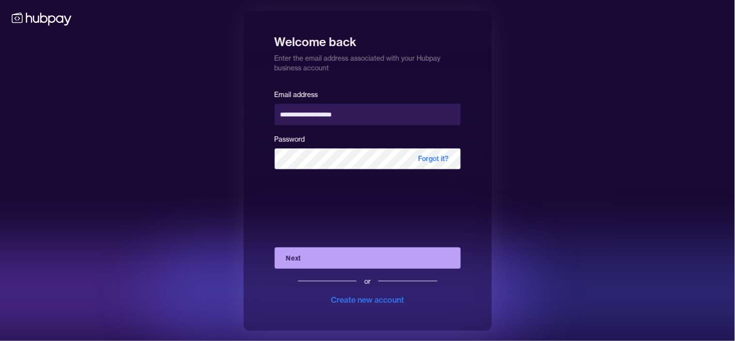
click at [351, 260] on button "Next" at bounding box center [368, 257] width 186 height 21
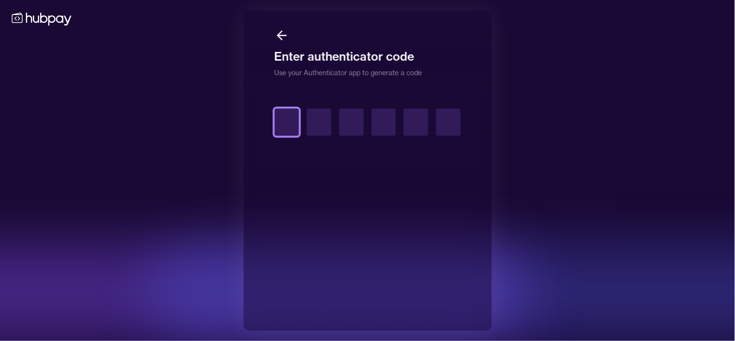
type input "*"
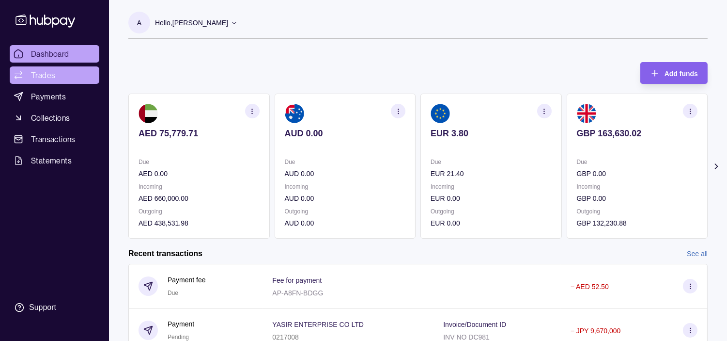
click at [49, 79] on span "Trades" at bounding box center [43, 75] width 24 height 12
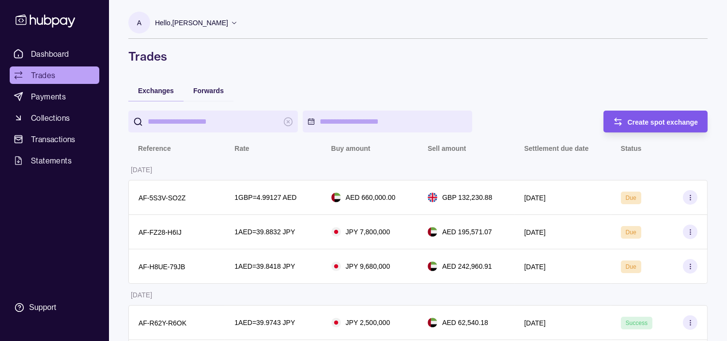
click at [655, 124] on span "Create spot exchange" at bounding box center [663, 122] width 71 height 8
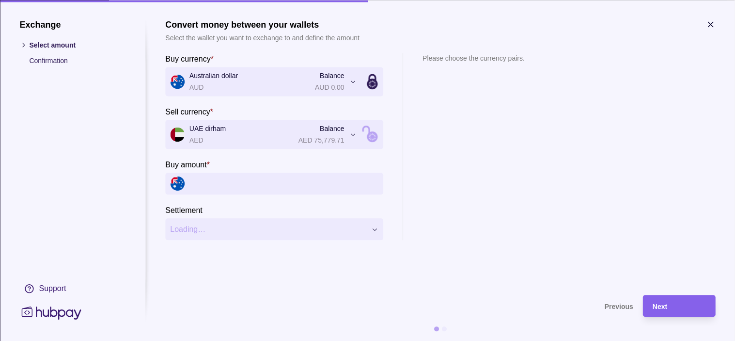
click at [248, 177] on input "Buy amount *" at bounding box center [283, 183] width 189 height 22
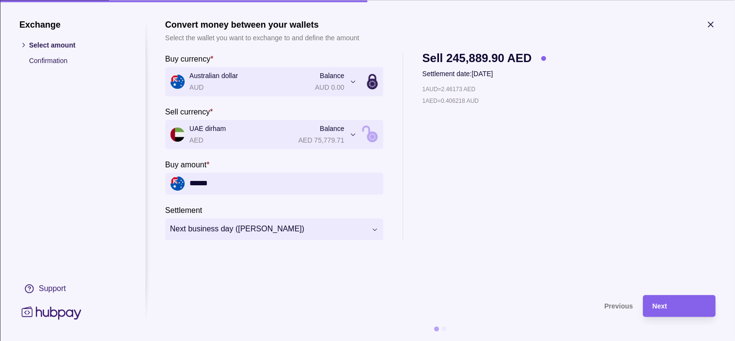
type input "******"
click at [666, 305] on span "Next" at bounding box center [660, 306] width 15 height 8
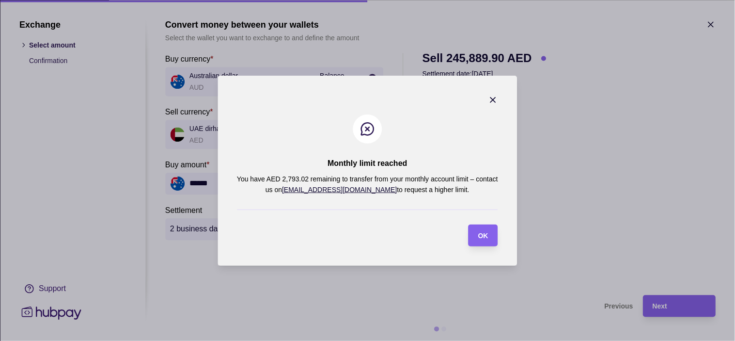
click at [496, 96] on icon "button" at bounding box center [493, 100] width 10 height 10
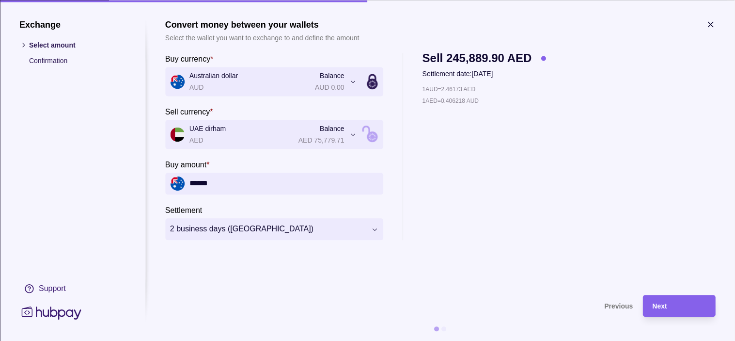
click at [715, 25] on icon "button" at bounding box center [711, 24] width 10 height 10
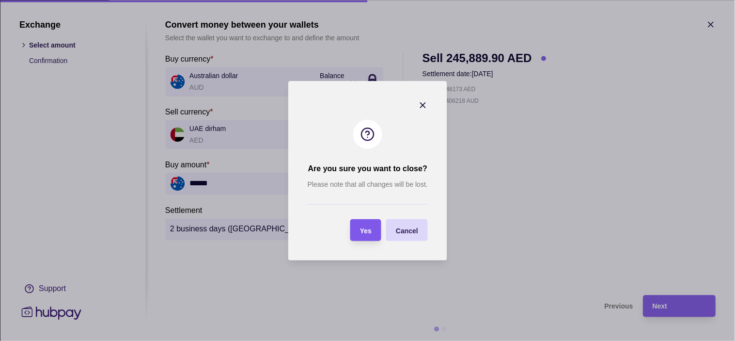
click at [376, 225] on section "Yes" at bounding box center [365, 230] width 31 height 22
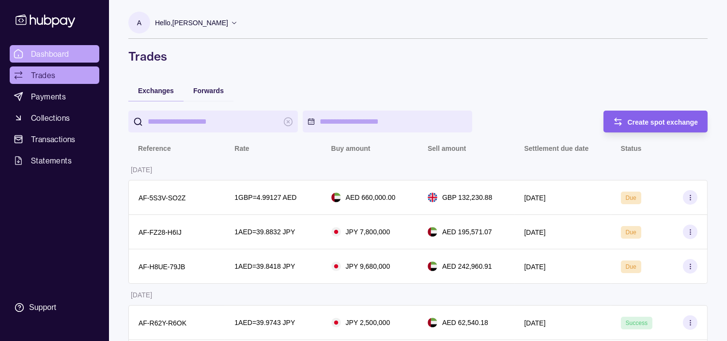
click at [61, 51] on span "Dashboard" at bounding box center [50, 54] width 38 height 12
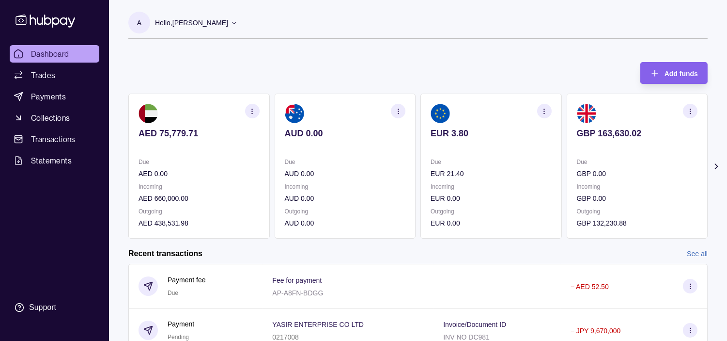
click at [219, 21] on p "Hello, [PERSON_NAME]" at bounding box center [191, 22] width 73 height 11
